Goal: Task Accomplishment & Management: Use online tool/utility

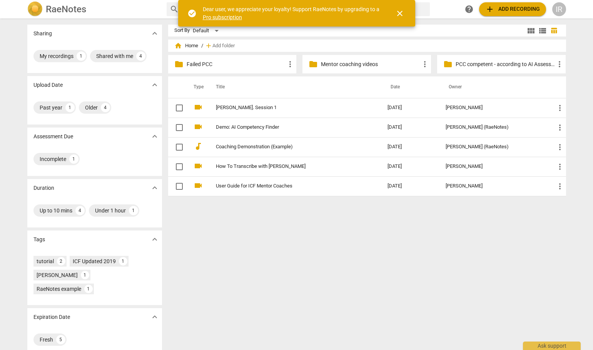
click at [580, 35] on div "Sharing expand_more My recordings 1 Shared with me 4 Upload Date expand_more Pa…" at bounding box center [296, 184] width 593 height 331
click at [525, 11] on span "add Add recording" at bounding box center [512, 9] width 55 height 9
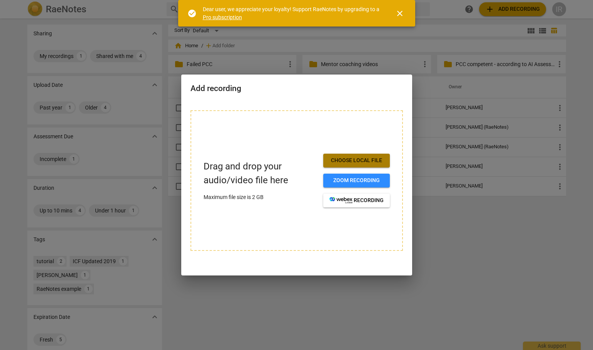
click at [370, 160] on span "Choose local file" at bounding box center [356, 161] width 54 height 8
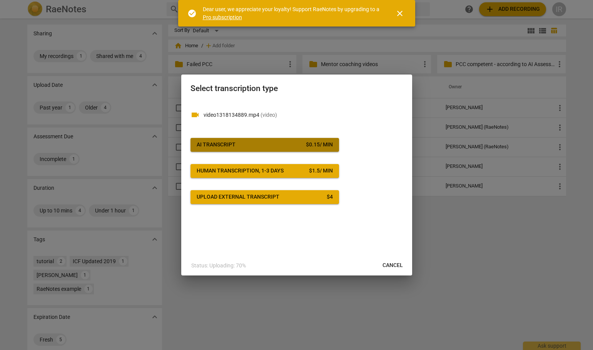
click at [213, 147] on div "AI Transcript" at bounding box center [216, 145] width 39 height 8
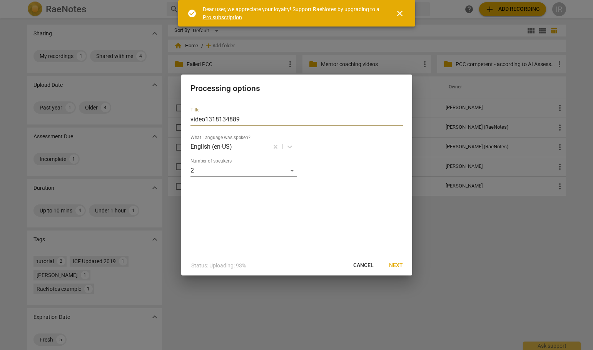
click at [204, 119] on input "video1318134889" at bounding box center [296, 119] width 212 height 12
type input "[PERSON_NAME] 2ß-09-25 1318134889"
click at [397, 264] on span "Next" at bounding box center [396, 266] width 14 height 8
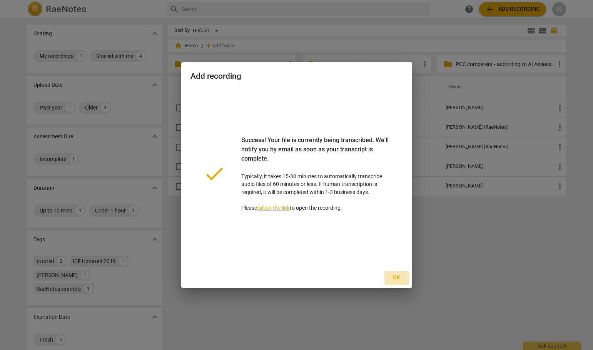
click at [396, 279] on span "Ok" at bounding box center [396, 278] width 12 height 8
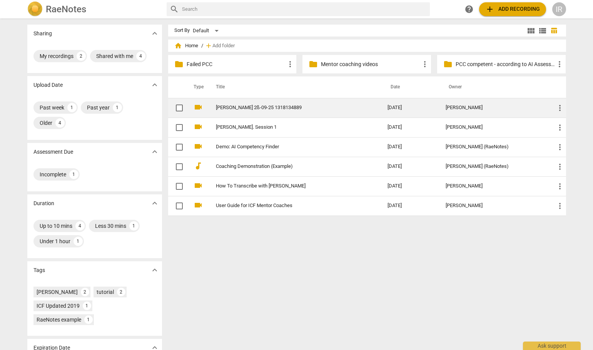
click at [242, 108] on link "[PERSON_NAME] 2ß-09-25 1318134889" at bounding box center [288, 108] width 144 height 6
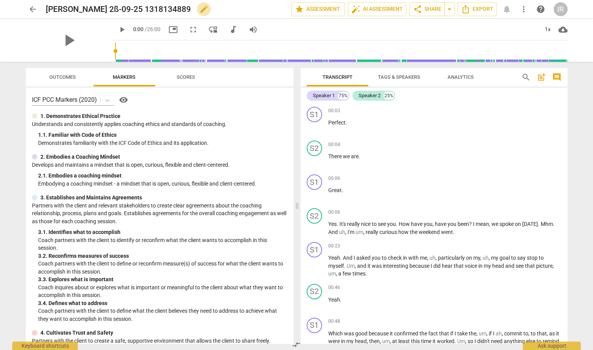
click at [199, 9] on span "edit" at bounding box center [203, 9] width 9 height 9
click at [83, 8] on input "[PERSON_NAME] 2ß-09-25 1318134889" at bounding box center [152, 9] width 212 height 15
type input "[PERSON_NAME] [DATE] 1318134889"
click at [344, 32] on div "play_arrow 0:00 / 26:00 picture_in_picture fullscreen move_down audiotrack volu…" at bounding box center [339, 30] width 455 height 22
click at [380, 11] on span "auto_fix_high AI Assessment" at bounding box center [377, 9] width 52 height 9
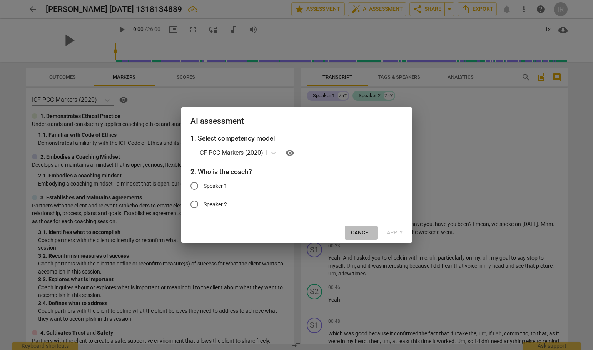
click at [360, 234] on span "Cancel" at bounding box center [361, 233] width 20 height 8
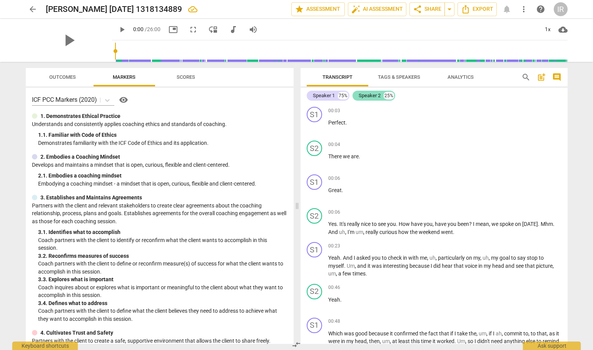
click at [373, 97] on div "Speaker 2" at bounding box center [369, 96] width 22 height 8
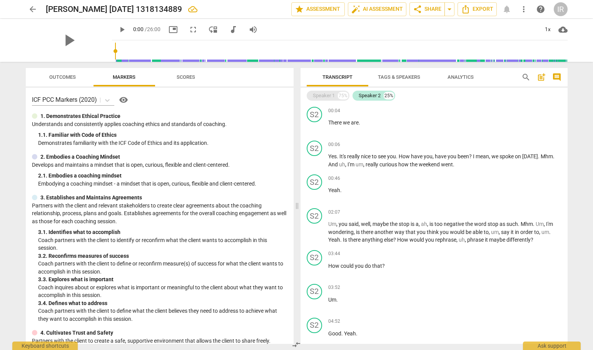
click at [319, 96] on div "Speaker 1" at bounding box center [324, 96] width 22 height 8
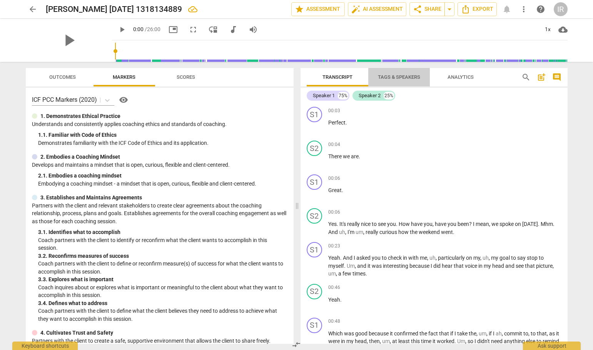
click at [412, 74] on span "Tags & Speakers" at bounding box center [399, 77] width 42 height 6
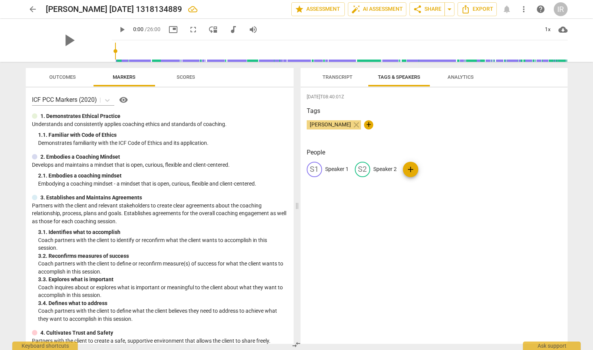
click at [379, 169] on p "Speaker 2" at bounding box center [384, 169] width 23 height 8
type input "Ina"
click at [332, 168] on p "Speaker 1" at bounding box center [336, 169] width 23 height 8
type input "Client [PERSON_NAME]"
click at [423, 170] on p "Ina" at bounding box center [427, 169] width 8 height 8
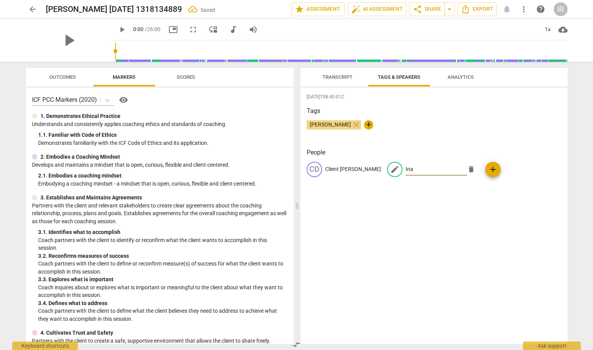
click at [405, 168] on input "Ina" at bounding box center [436, 169] width 62 height 12
type input "Coach [PERSON_NAME]"
click at [408, 229] on div "[DATE]T08:40:01Z Tags [PERSON_NAME] close + People CD Client [PERSON_NAME] edit…" at bounding box center [433, 216] width 267 height 257
click at [370, 10] on span "auto_fix_high AI Assessment" at bounding box center [377, 9] width 52 height 9
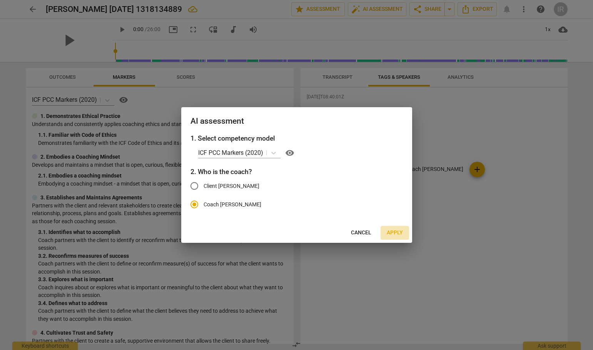
click at [398, 232] on span "Apply" at bounding box center [395, 233] width 16 height 8
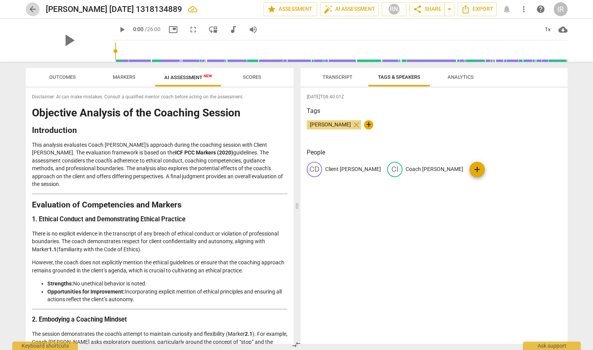
click at [32, 6] on span "arrow_back" at bounding box center [32, 9] width 9 height 9
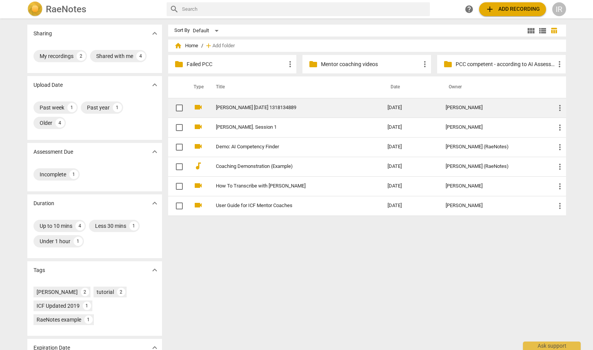
click at [222, 110] on link "[PERSON_NAME] [DATE] 1318134889" at bounding box center [288, 108] width 144 height 6
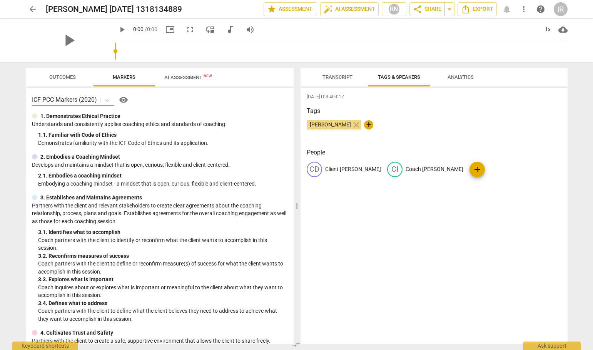
click at [30, 5] on span "arrow_back" at bounding box center [32, 9] width 9 height 9
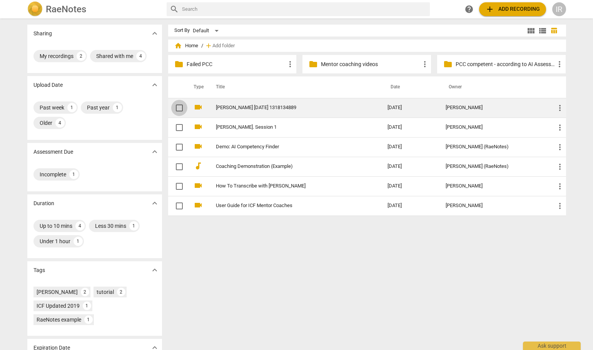
click at [179, 105] on input "checkbox" at bounding box center [179, 107] width 16 height 9
checkbox input "false"
drag, startPoint x: 225, startPoint y: 102, endPoint x: 175, endPoint y: 107, distance: 50.2
click at [175, 107] on tr "videocam [PERSON_NAME] [DATE] 1318134889 [DATE] [PERSON_NAME] more_vert" at bounding box center [367, 108] width 398 height 20
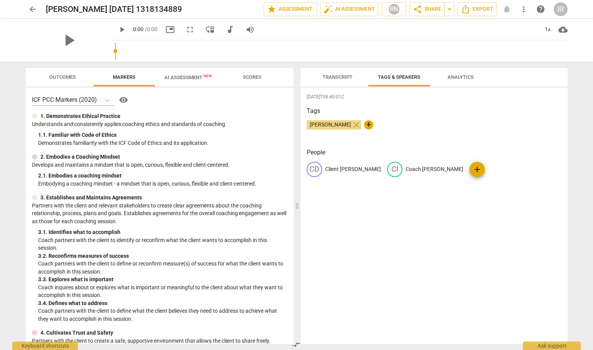
click at [32, 11] on span "arrow_back" at bounding box center [32, 9] width 9 height 9
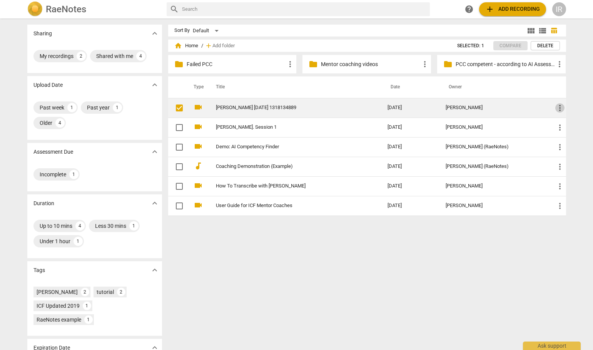
click at [560, 109] on span "more_vert" at bounding box center [559, 107] width 9 height 9
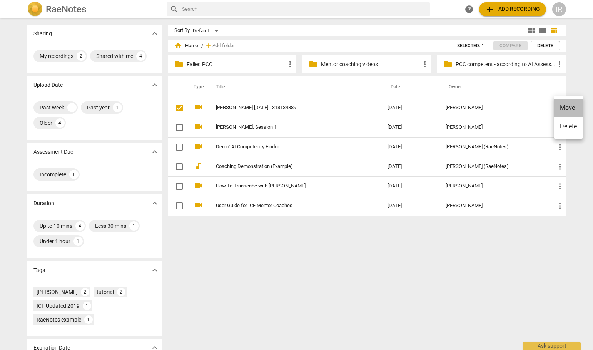
click at [563, 108] on li "Move" at bounding box center [567, 108] width 29 height 18
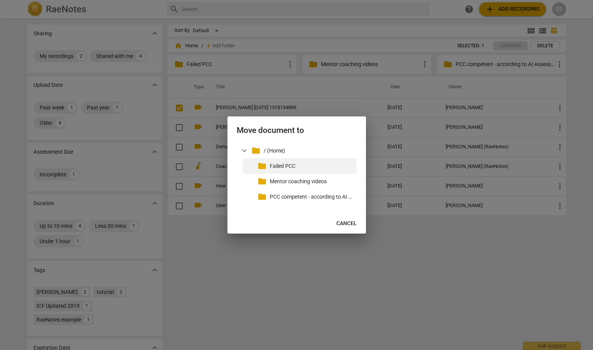
click at [287, 164] on p "Failed PCC" at bounding box center [312, 166] width 84 height 8
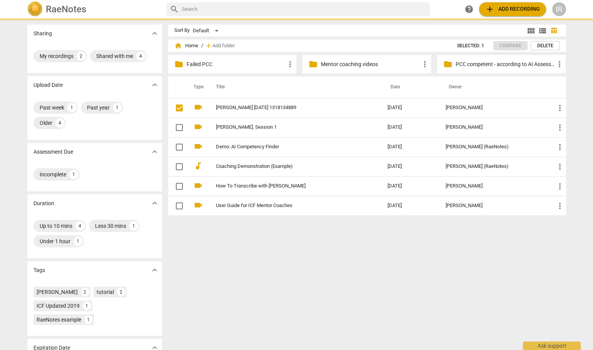
checkbox input "false"
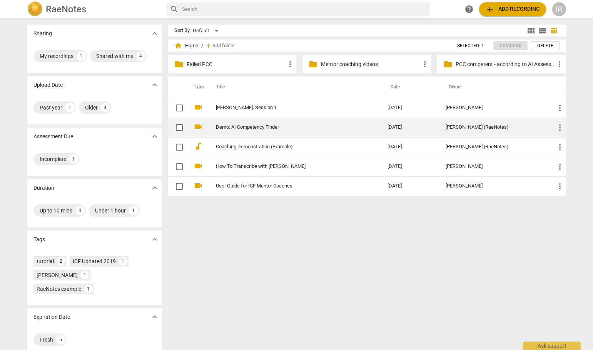
click at [256, 128] on link "Demo: AI Competency Finder" at bounding box center [288, 128] width 144 height 6
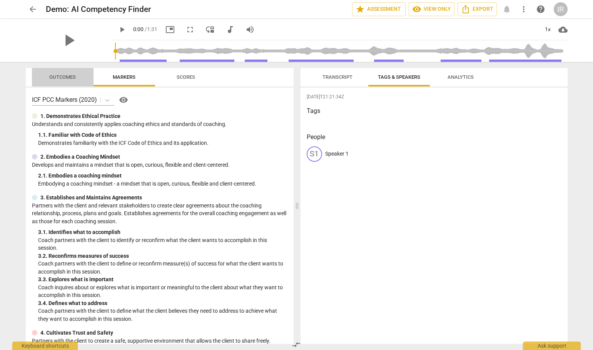
click at [57, 80] on span "Outcomes" at bounding box center [62, 77] width 45 height 10
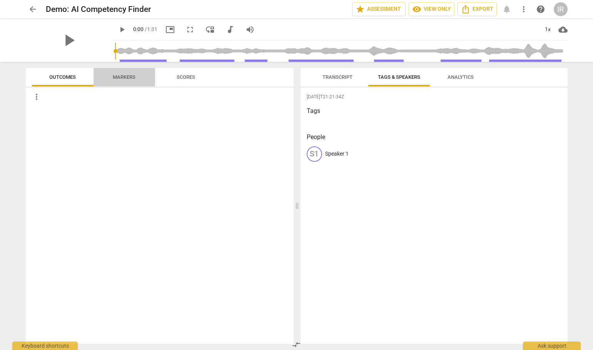
click at [119, 76] on span "Markers" at bounding box center [124, 77] width 23 height 6
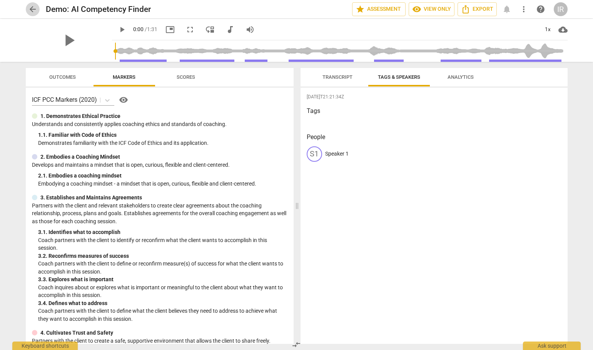
click at [29, 10] on span "arrow_back" at bounding box center [32, 9] width 9 height 9
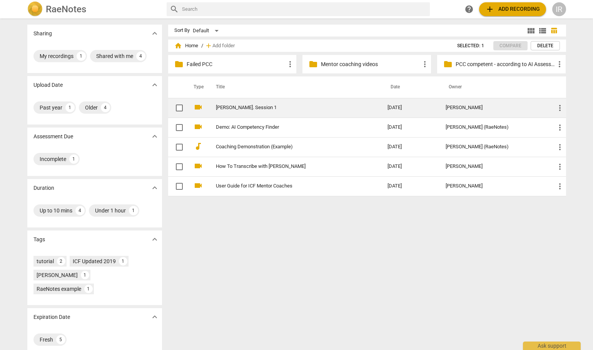
click at [233, 110] on link "[PERSON_NAME]. Session 1" at bounding box center [288, 108] width 144 height 6
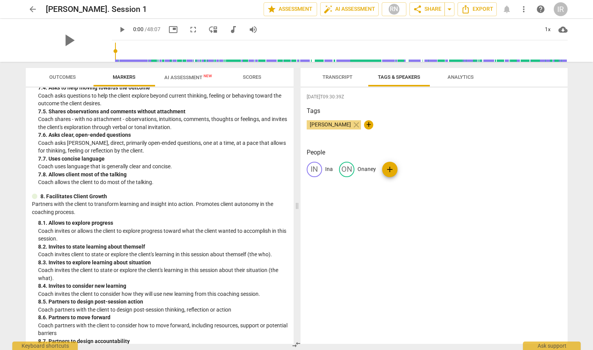
scroll to position [788, 0]
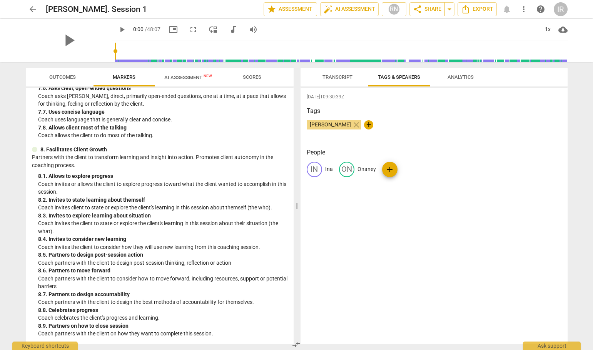
drag, startPoint x: 291, startPoint y: 285, endPoint x: 284, endPoint y: 236, distance: 49.8
click at [284, 236] on div "8. 4. Invites to consider new learning" at bounding box center [162, 239] width 249 height 8
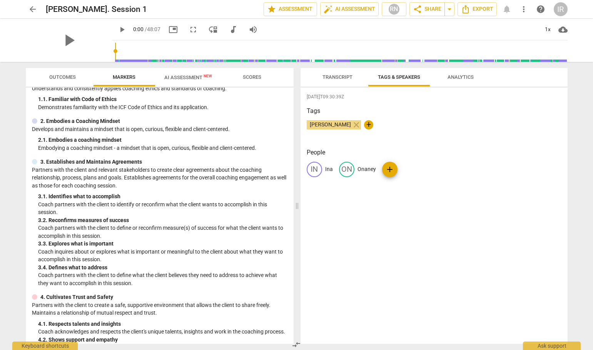
scroll to position [0, 0]
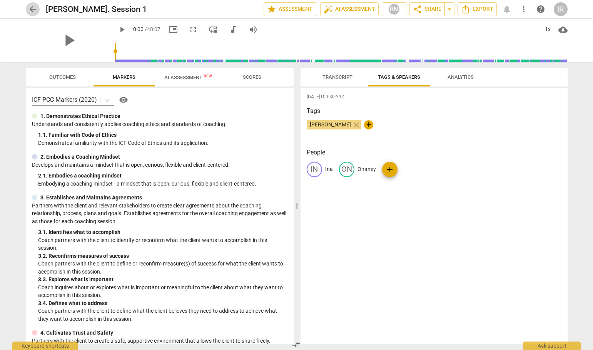
click at [31, 7] on span "arrow_back" at bounding box center [32, 9] width 9 height 9
